Goal: Transaction & Acquisition: Subscribe to service/newsletter

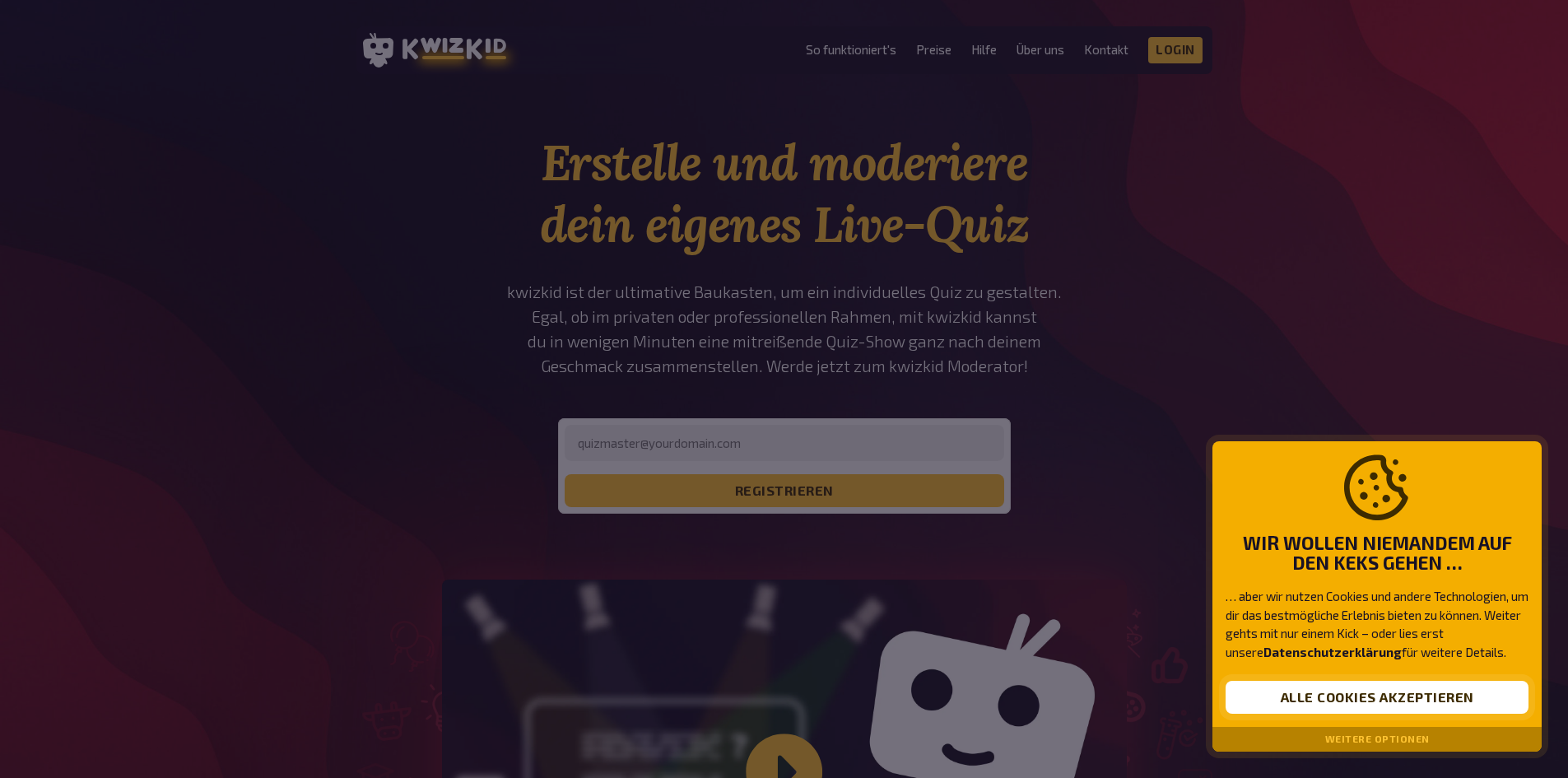
click at [1334, 699] on button "Alle Cookies akzeptieren" at bounding box center [1376, 697] width 302 height 33
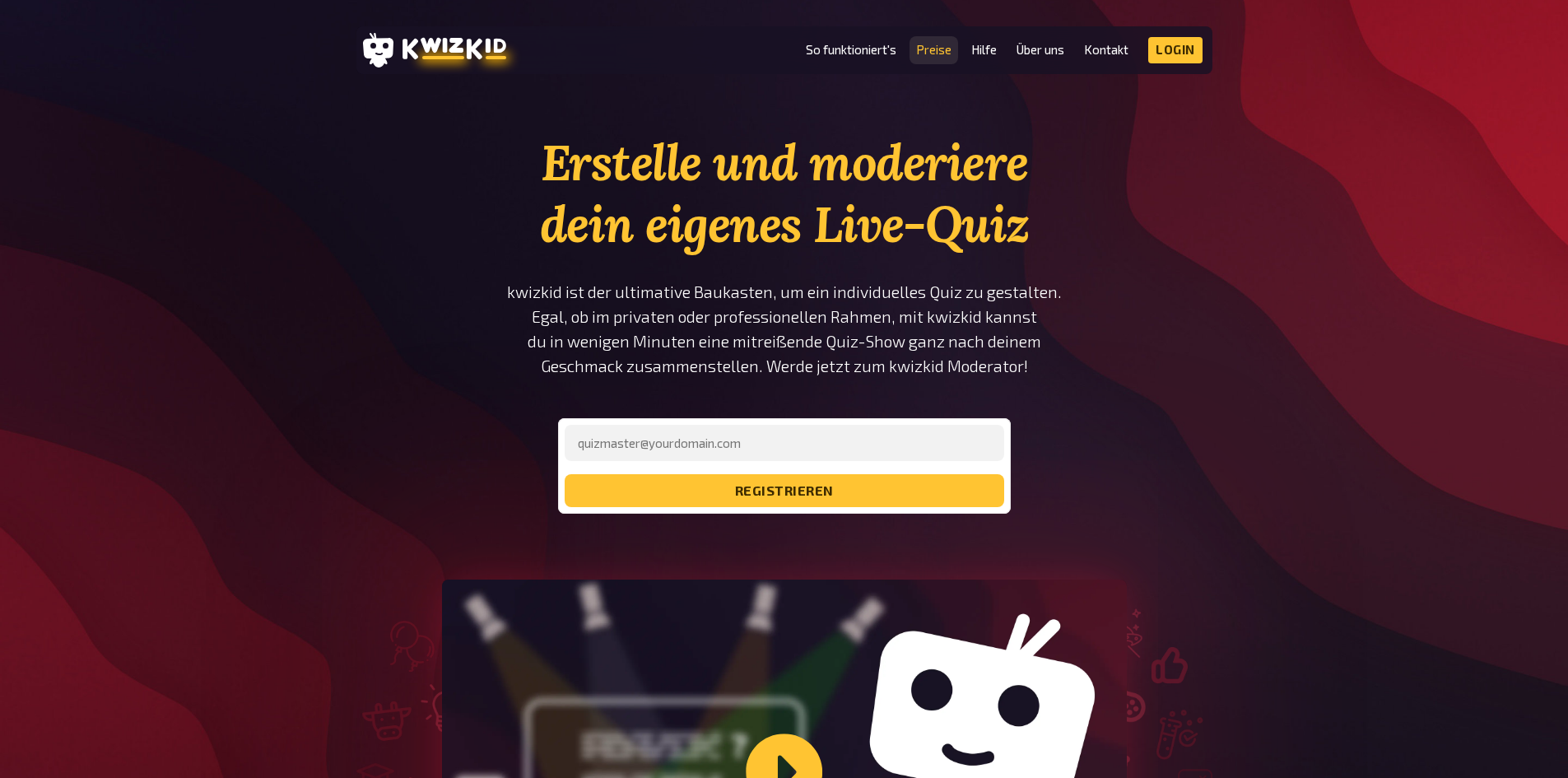
click at [950, 51] on link "Preise" at bounding box center [933, 50] width 35 height 14
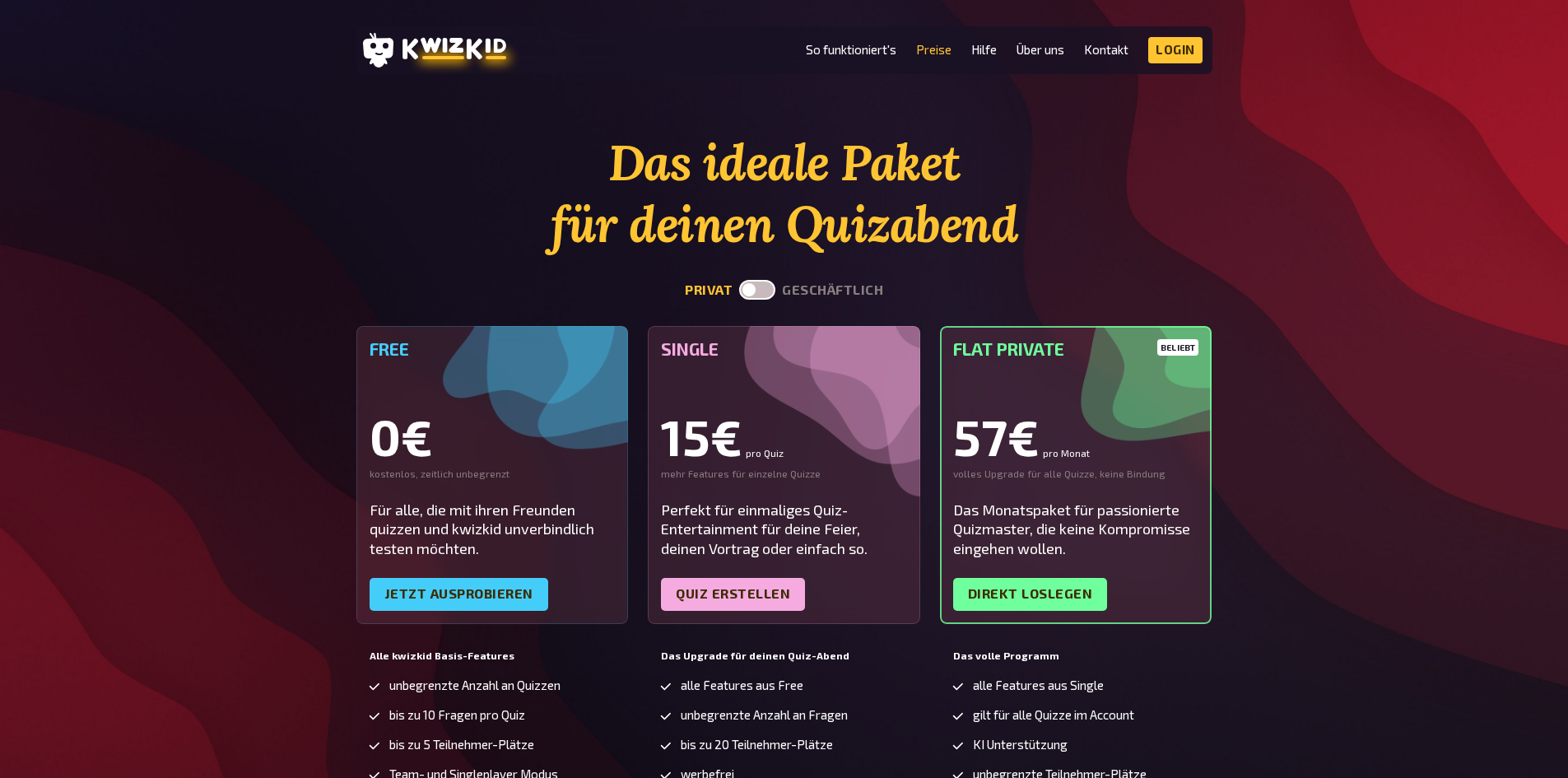
click at [756, 294] on label at bounding box center [757, 290] width 36 height 20
click at [739, 280] on input "checkbox" at bounding box center [739, 280] width 1 height 1
checkbox input "true"
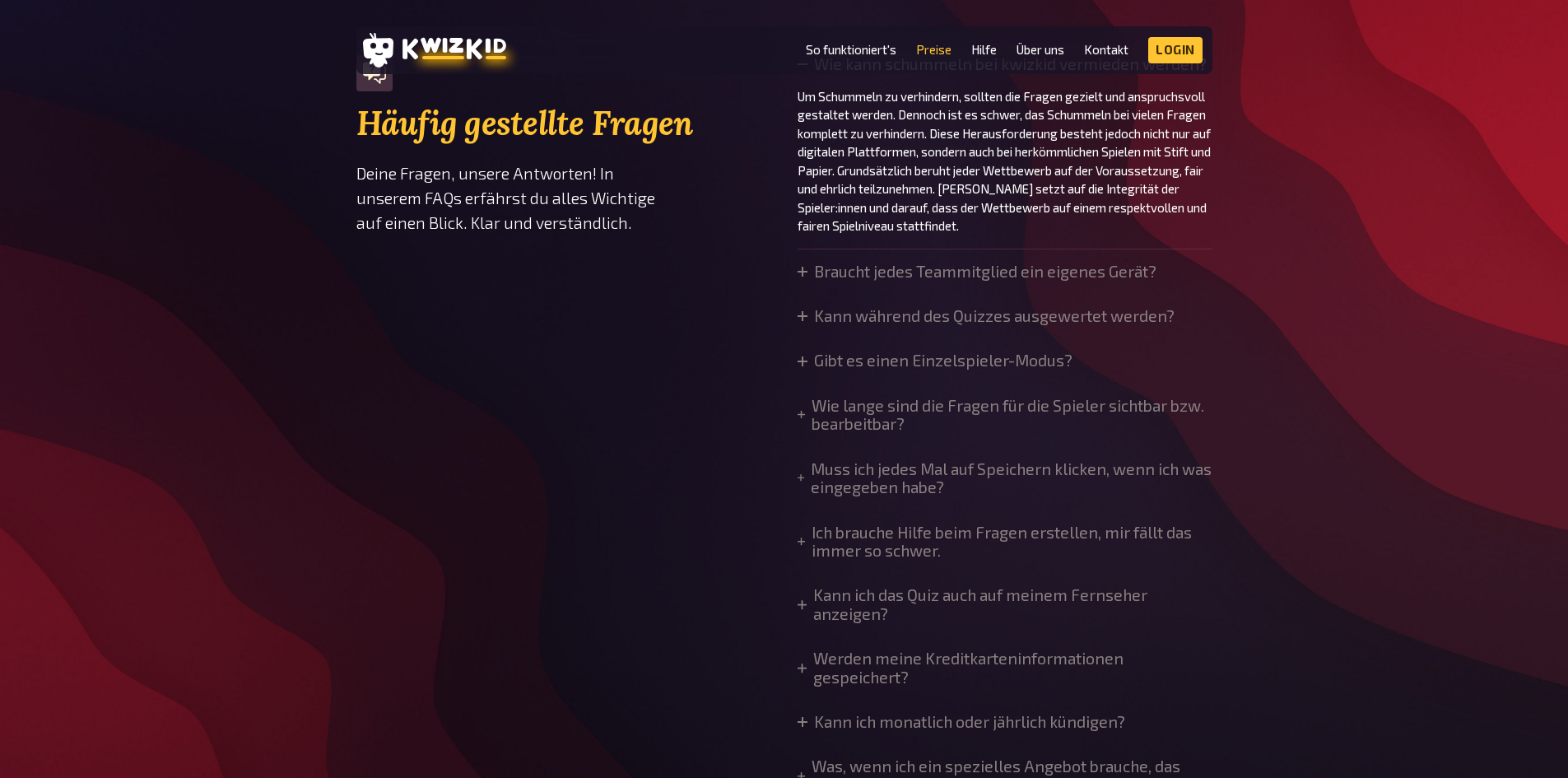
scroll to position [1317, 0]
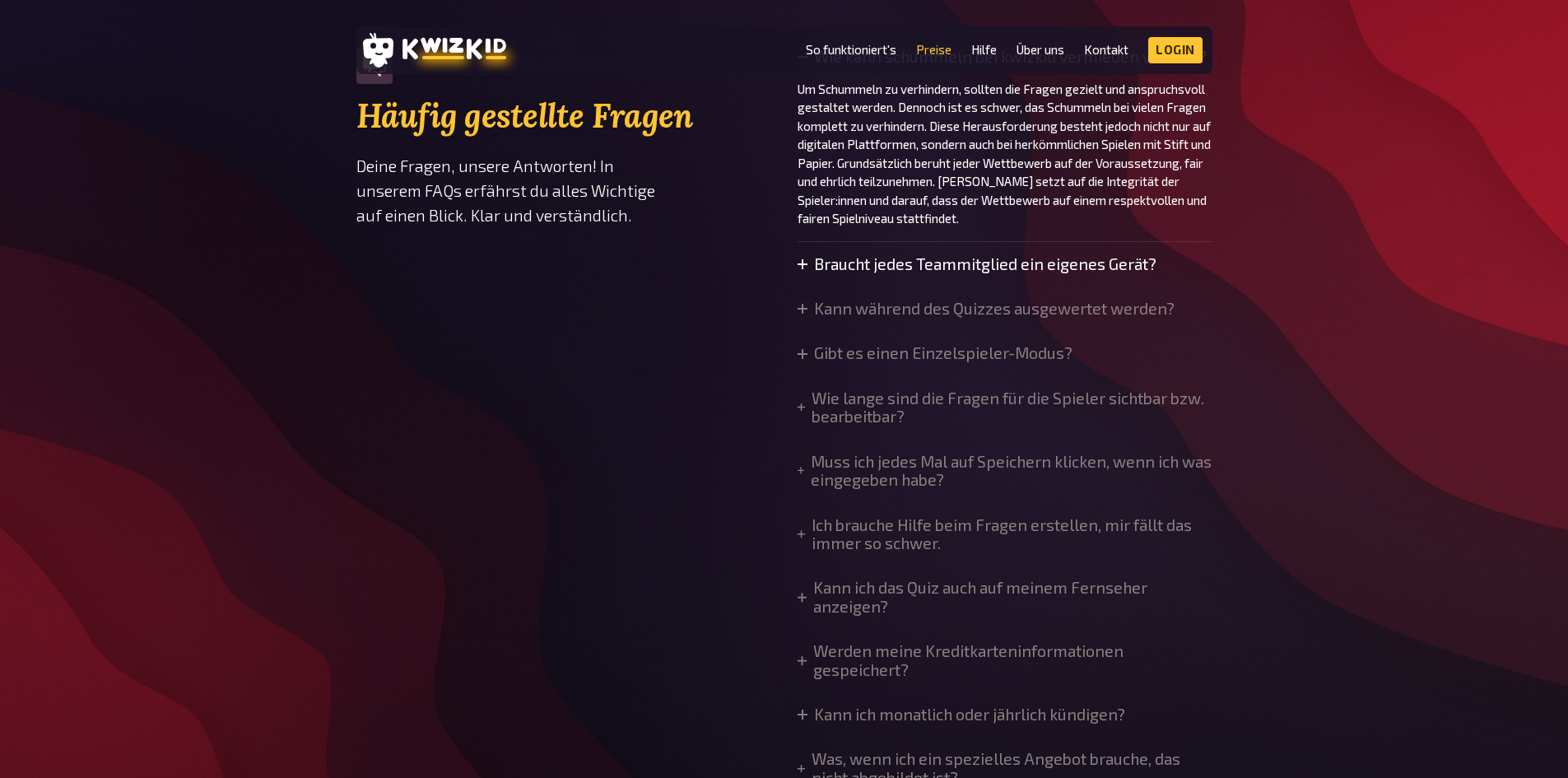
click at [940, 270] on summary "Braucht jedes Teammitglied ein eigenes Gerät?" at bounding box center [976, 265] width 358 height 18
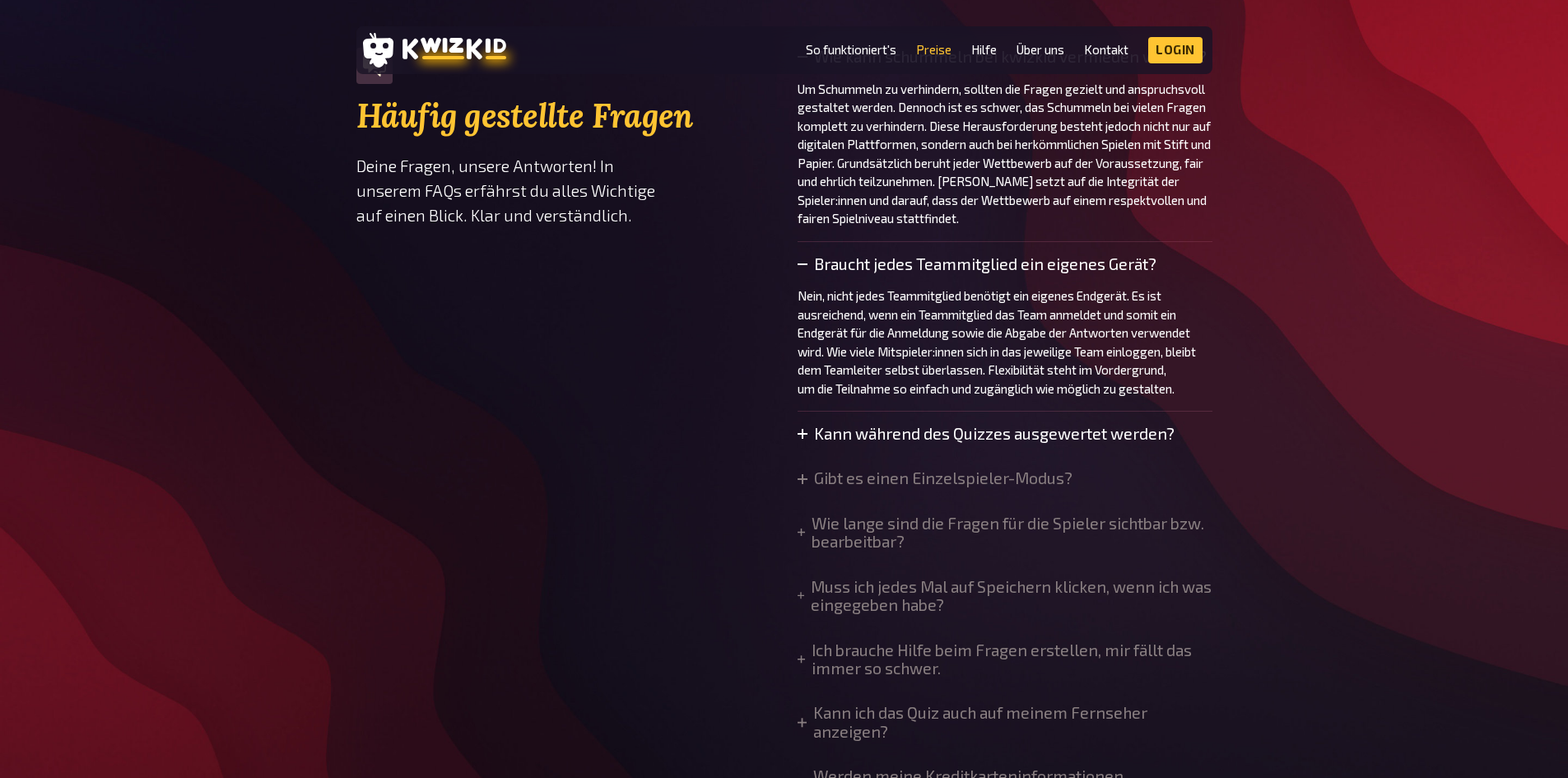
click at [959, 430] on summary "Kann während des Quizzes ausgewertet werden?" at bounding box center [986, 433] width 377 height 18
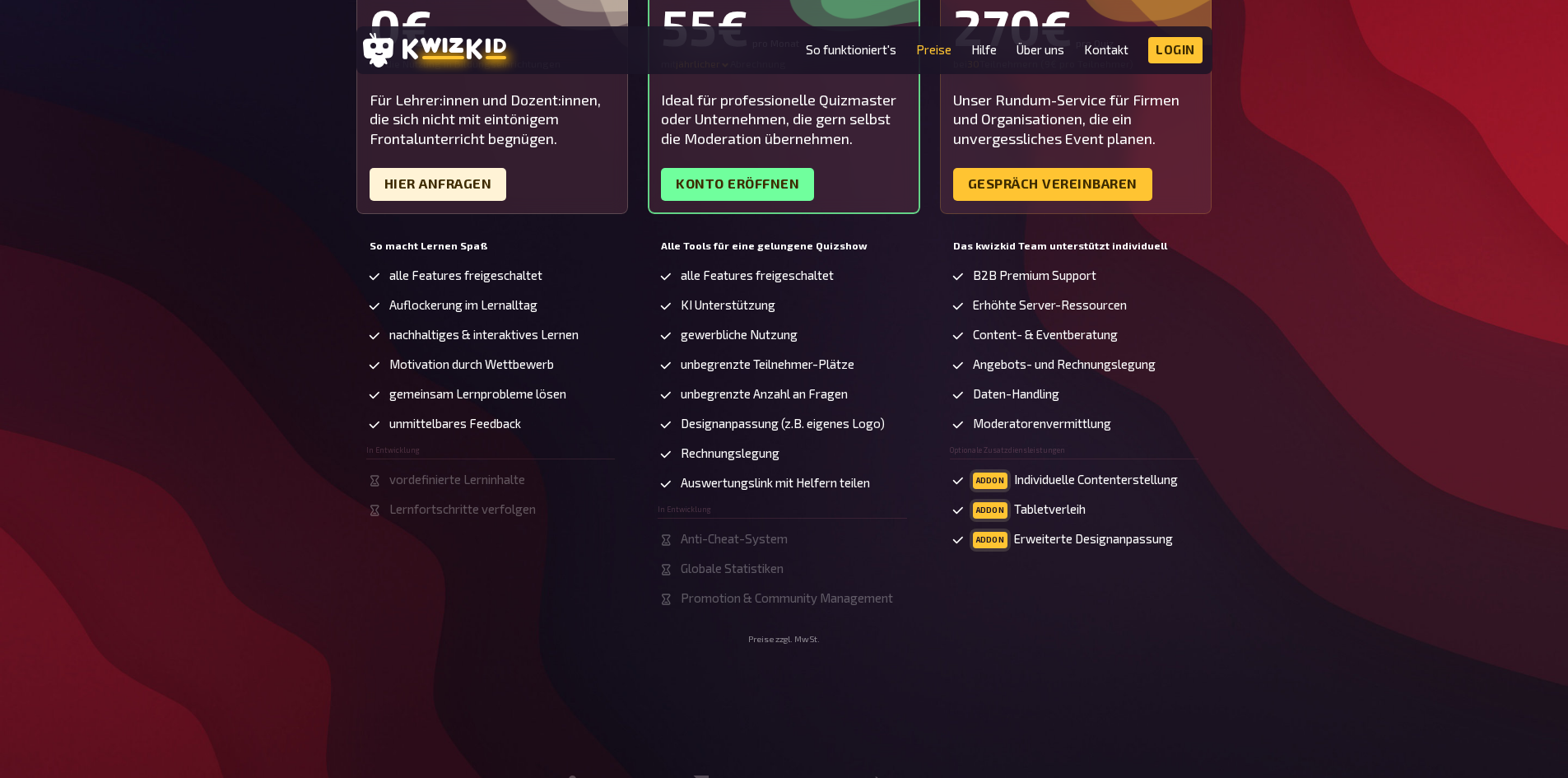
scroll to position [0, 0]
